Goal: Transaction & Acquisition: Purchase product/service

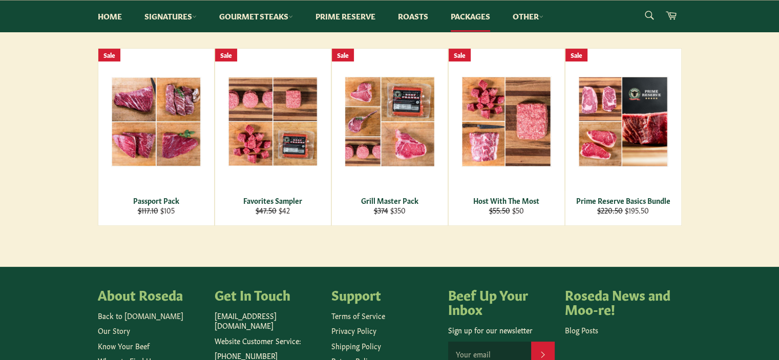
scroll to position [102, 0]
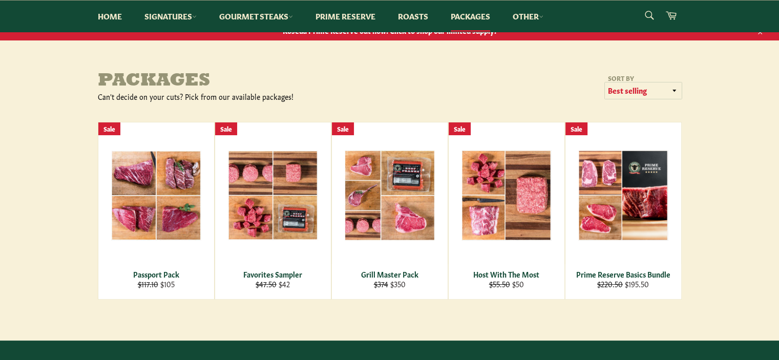
click at [644, 91] on select "Featured Best selling Alphabetically, A-Z Alphabetically, Z-A Price, low to hig…" at bounding box center [643, 90] width 77 height 17
select select "price-ascending"
click at [605, 82] on select "Featured Best selling Alphabetically, A-Z Alphabetically, Z-A Price, low to hig…" at bounding box center [643, 90] width 77 height 17
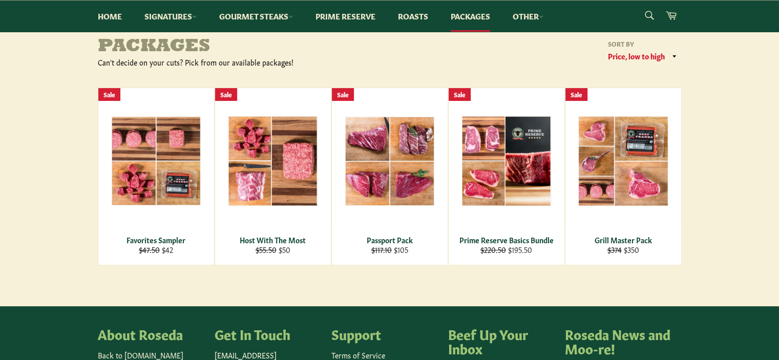
scroll to position [154, 0]
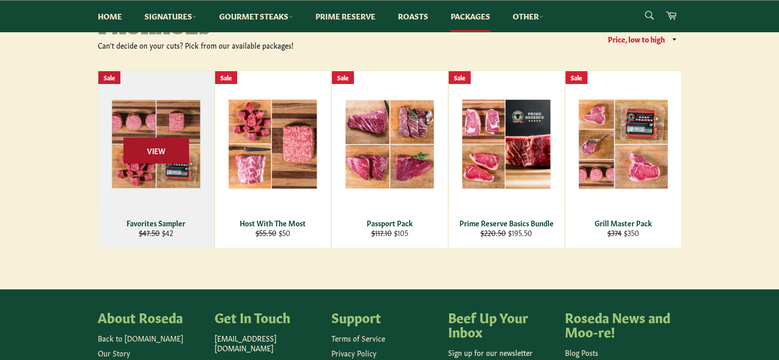
click at [163, 149] on span "View" at bounding box center [156, 150] width 66 height 26
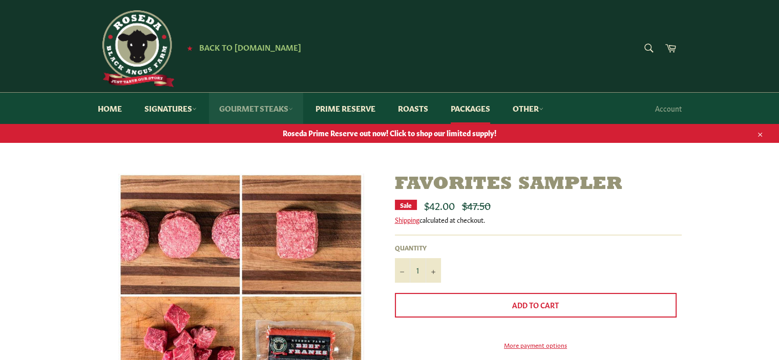
click at [277, 110] on link "Gourmet Steaks" at bounding box center [256, 108] width 94 height 31
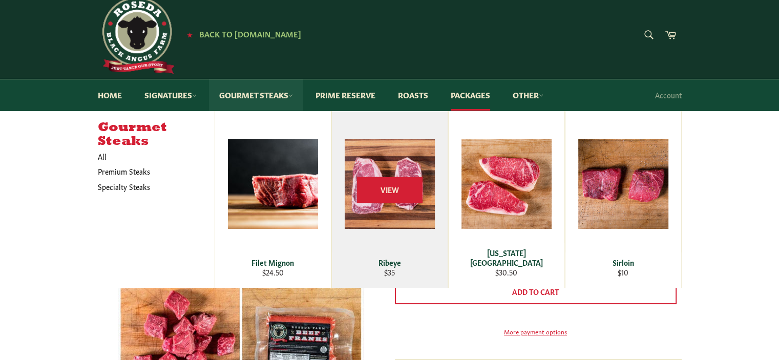
scroll to position [51, 0]
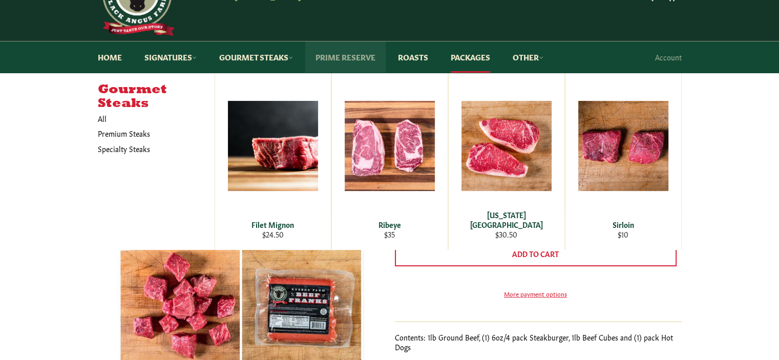
click at [356, 54] on link "Prime Reserve" at bounding box center [345, 56] width 80 height 31
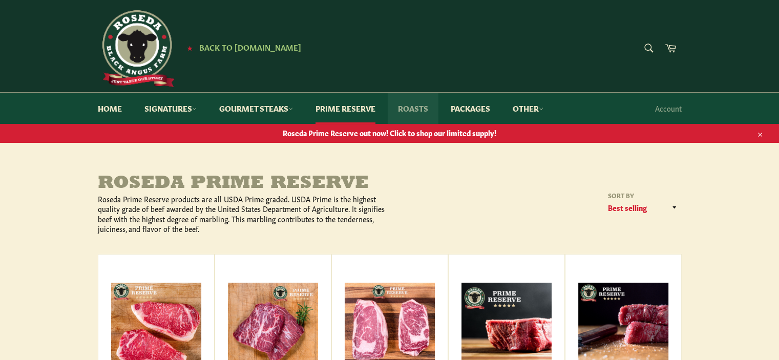
click at [426, 113] on link "Roasts" at bounding box center [413, 108] width 51 height 31
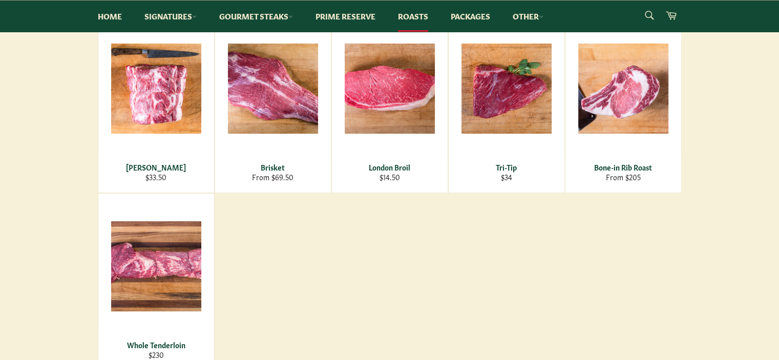
scroll to position [205, 0]
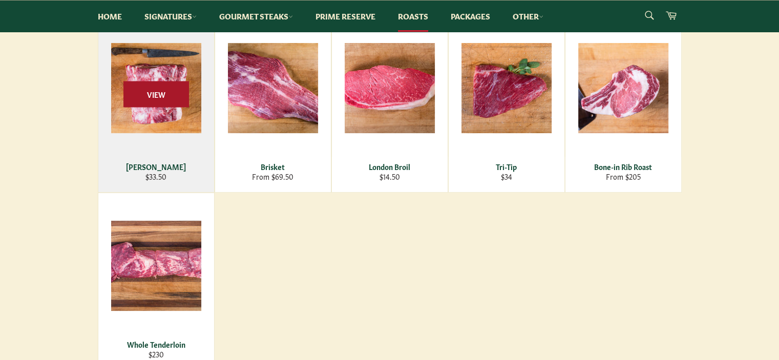
click at [160, 96] on span "View" at bounding box center [156, 94] width 66 height 26
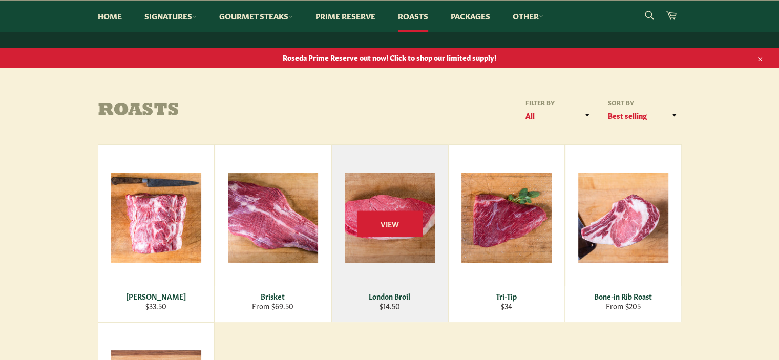
scroll to position [0, 0]
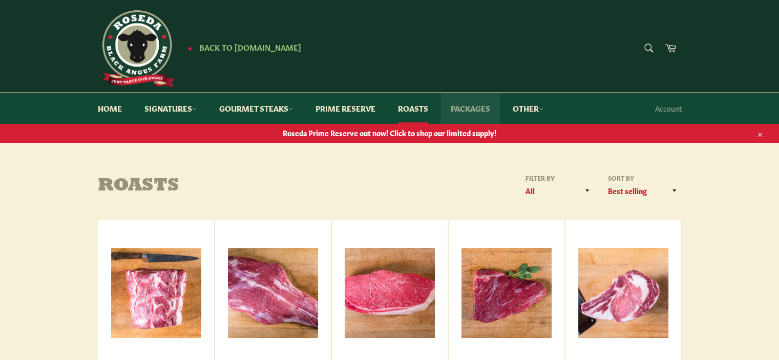
click at [477, 109] on link "Packages" at bounding box center [470, 108] width 60 height 31
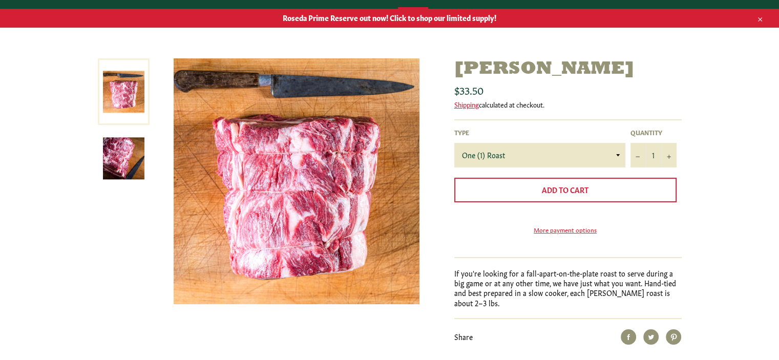
scroll to position [154, 0]
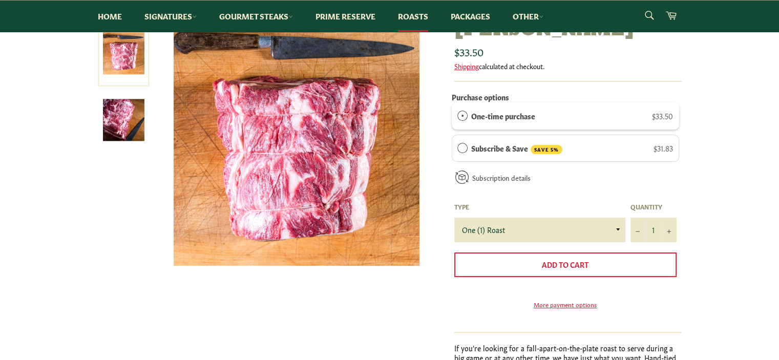
click at [119, 119] on img at bounding box center [123, 119] width 41 height 41
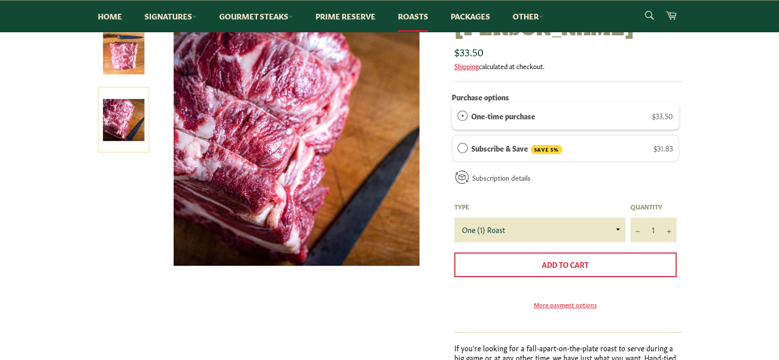
click at [126, 64] on img at bounding box center [123, 53] width 41 height 41
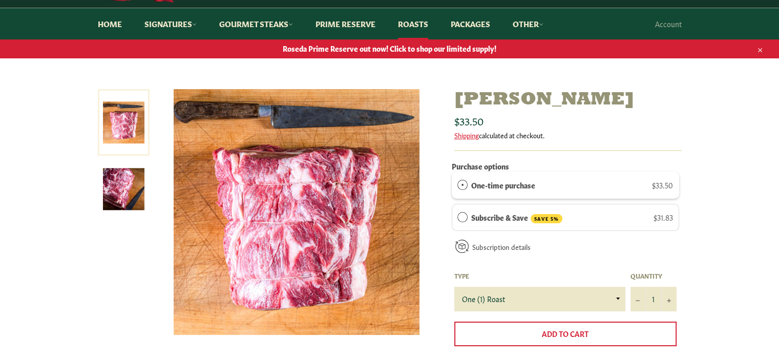
scroll to position [51, 0]
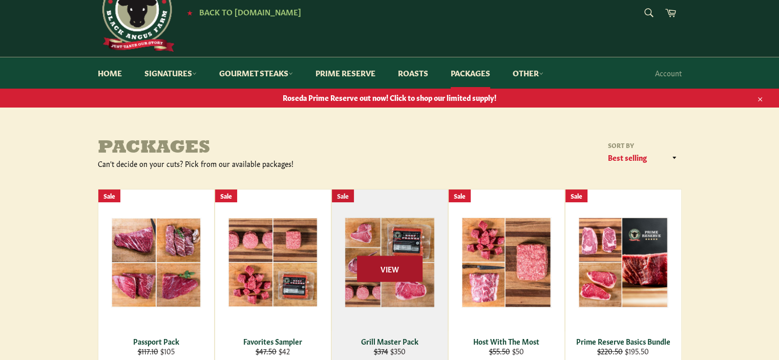
scroll to position [102, 0]
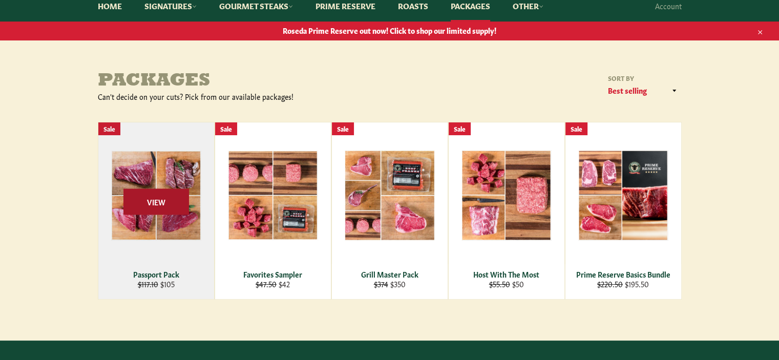
click at [154, 195] on span "View" at bounding box center [156, 201] width 66 height 26
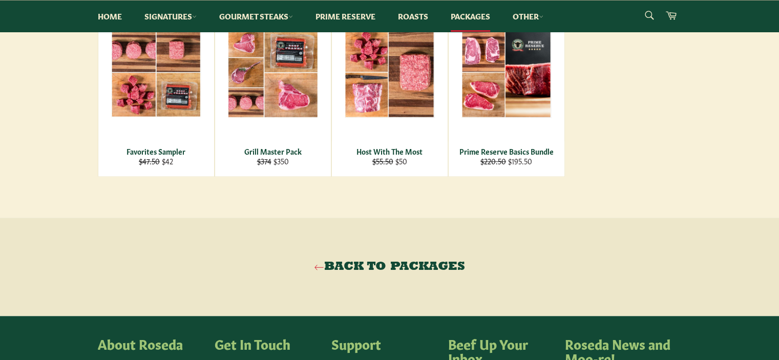
scroll to position [819, 0]
